Goal: Communication & Community: Answer question/provide support

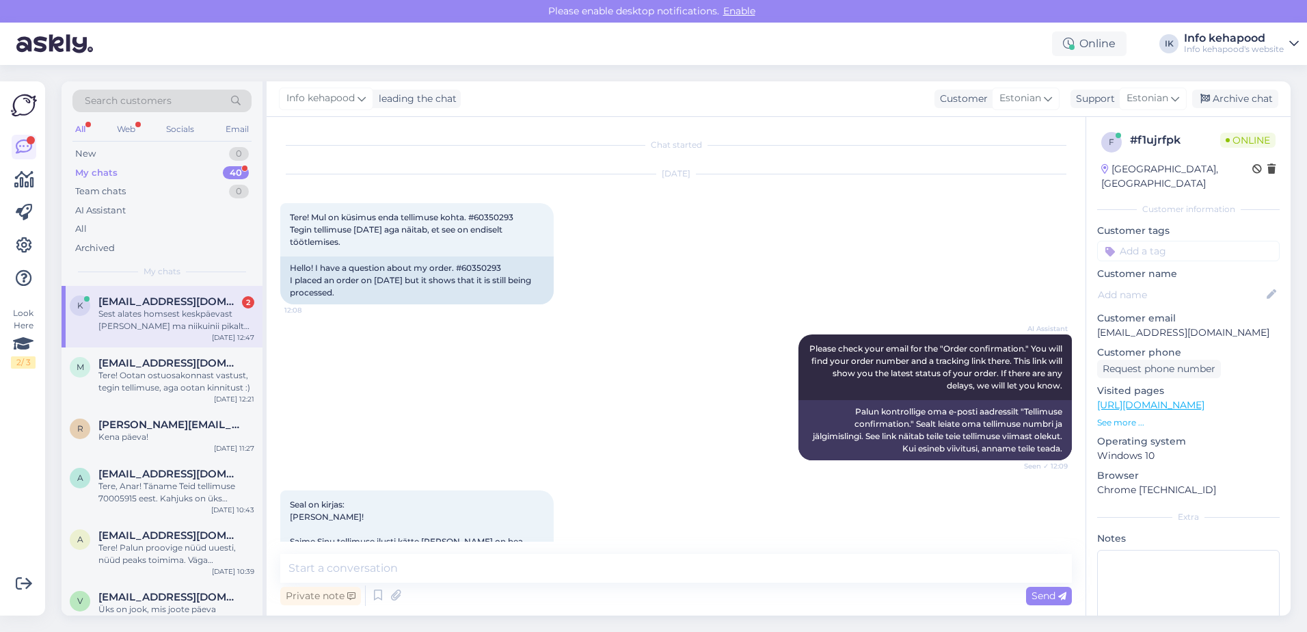
scroll to position [1643, 0]
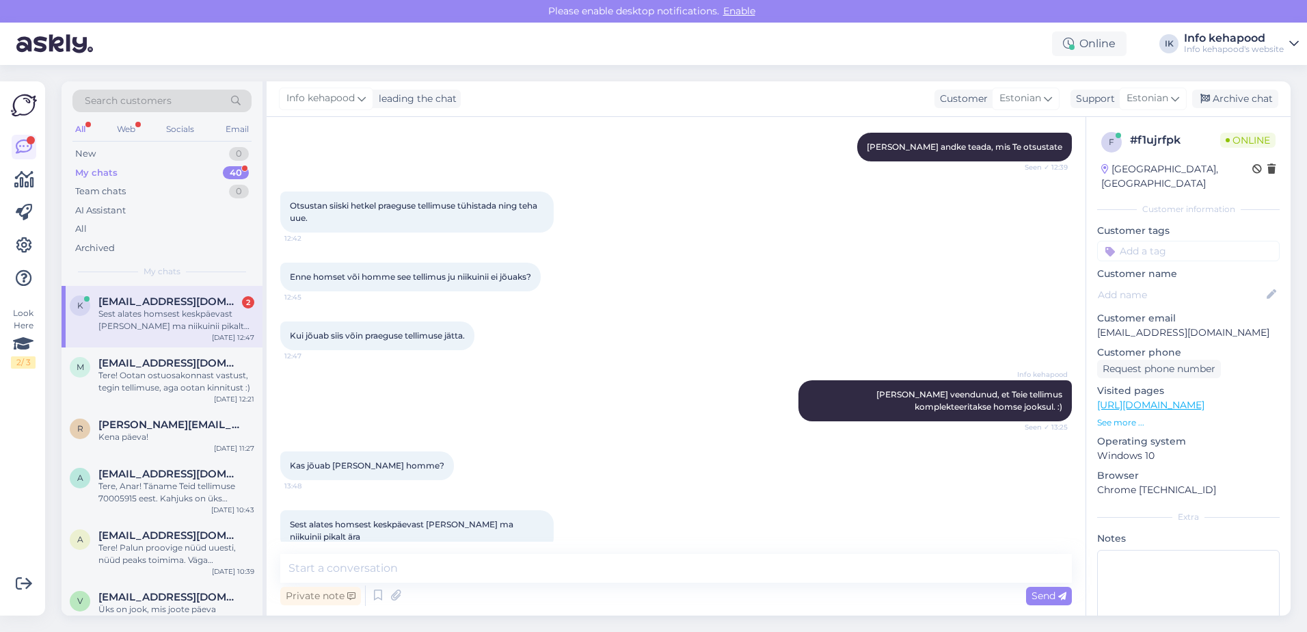
click at [775, 261] on div "Enne homset või homme see tellimus ju niikuinii ei jõuaks? 12:45" at bounding box center [676, 277] width 792 height 59
click at [457, 558] on textarea at bounding box center [676, 568] width 792 height 29
drag, startPoint x: 598, startPoint y: 570, endPoint x: 229, endPoint y: 516, distance: 373.3
click at [229, 516] on div "Search customers All Web Socials Email New 0 My chats 40 Team chats 0 AI Assist…" at bounding box center [677, 348] width 1230 height 534
paste textarea "Kahjuks ei saa me täpselt lubada, kas pakk jõuab Teieni juba homme, sest kohale…"
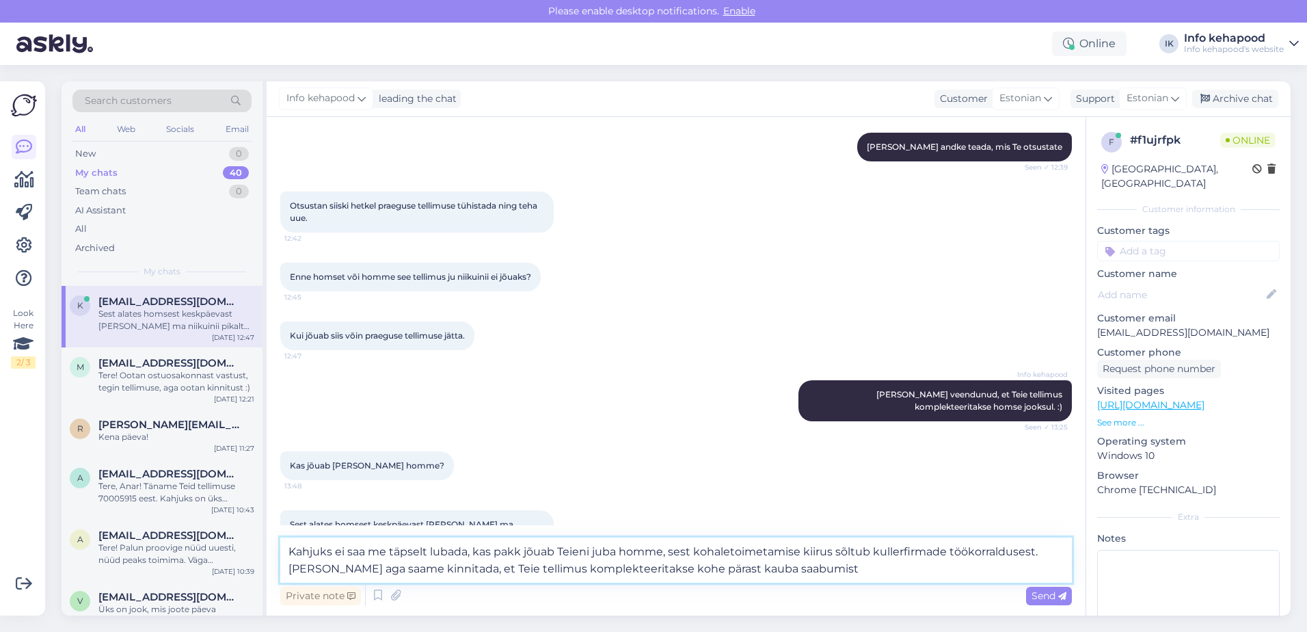
type textarea "Kahjuks ei saa me täpselt lubada, kas pakk jõuab Teieni juba homme, sest kohale…"
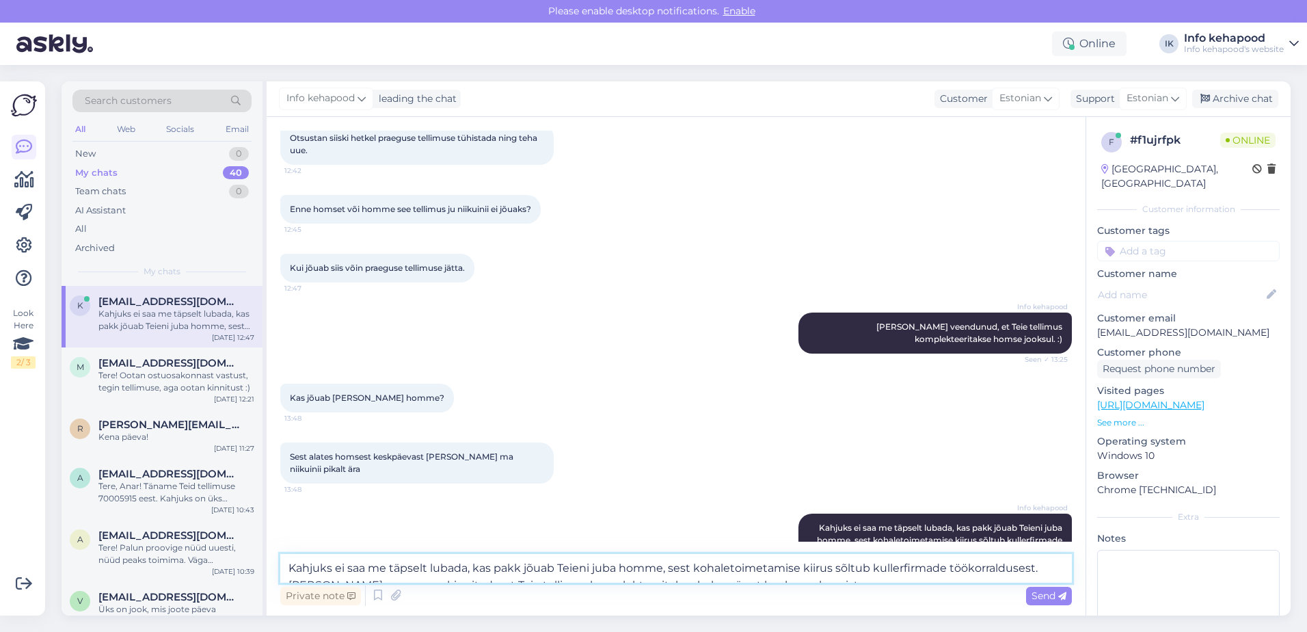
scroll to position [1739, 0]
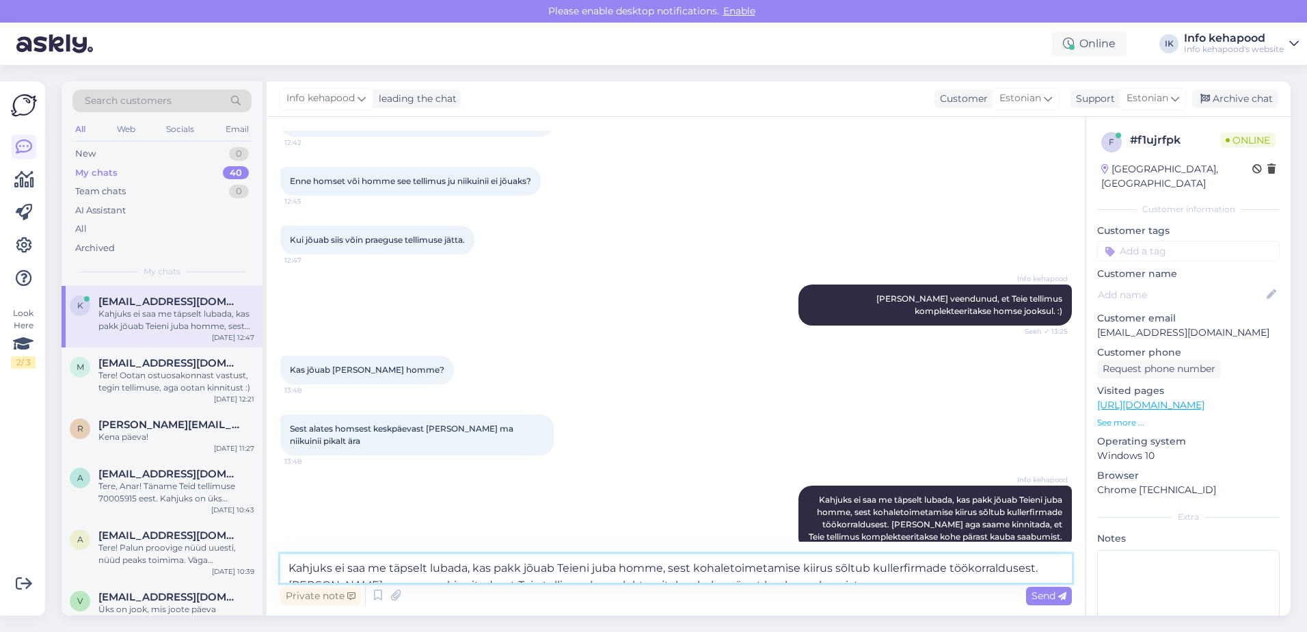
click at [728, 576] on textarea "Kahjuks ei saa me täpselt lubada, kas pakk jõuab Teieni juba homme, sest kohale…" at bounding box center [676, 568] width 792 height 29
click at [728, 576] on textarea "KUid" at bounding box center [676, 568] width 792 height 29
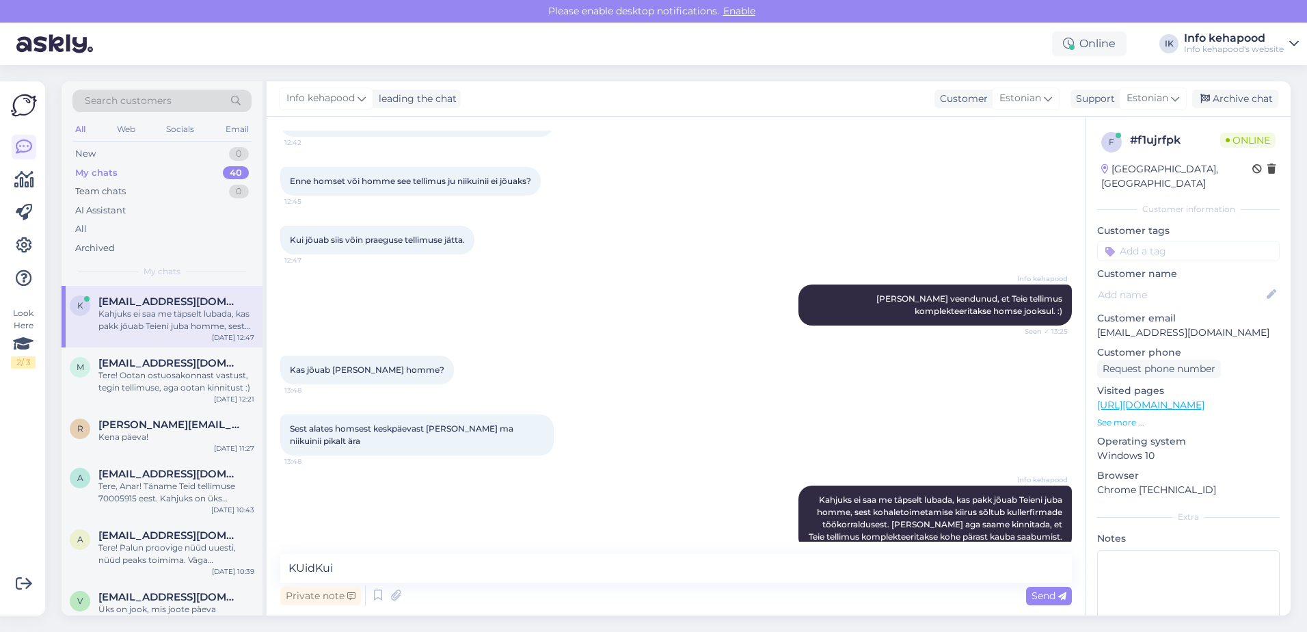
click at [527, 341] on div "Kas jõuab [PERSON_NAME] homme? 13:48" at bounding box center [676, 370] width 792 height 59
click at [498, 558] on textarea "KUidK" at bounding box center [676, 568] width 792 height 29
click at [428, 568] on textarea "KUidKui" at bounding box center [676, 568] width 792 height 29
click at [413, 555] on textarea "KUidKui" at bounding box center [676, 568] width 792 height 29
type textarea "K"
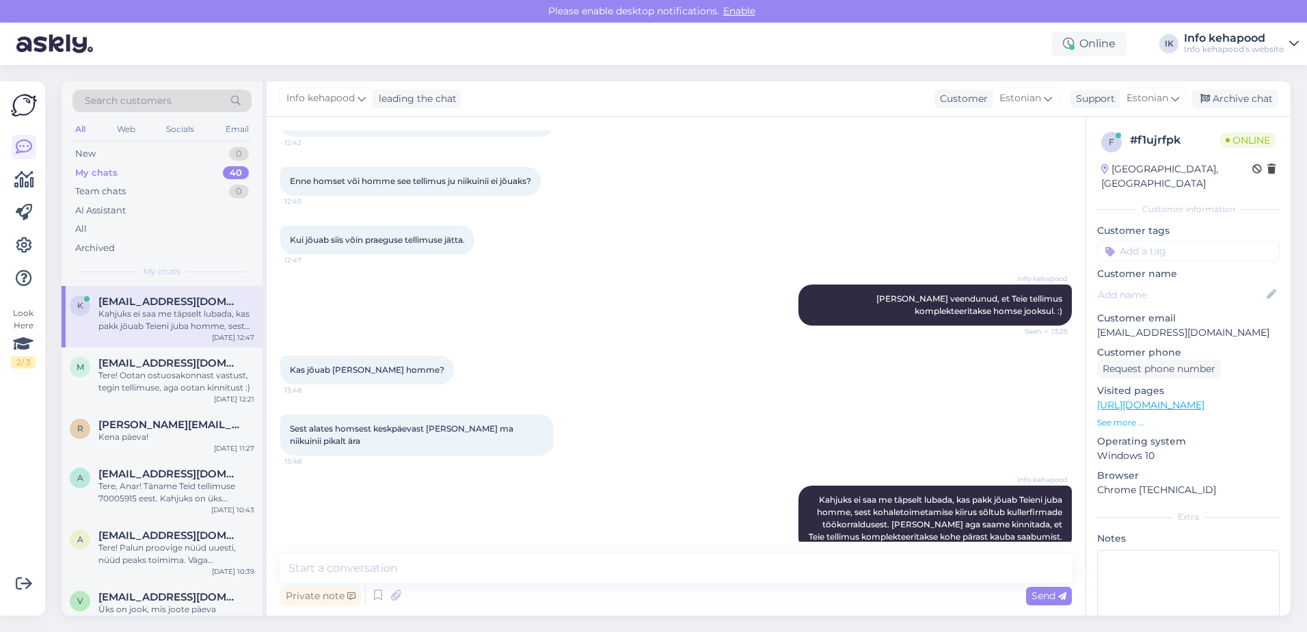
click at [525, 46] on div "Online IK Info kehapood Info kehapood's website" at bounding box center [653, 44] width 1307 height 42
